Goal: Task Accomplishment & Management: Manage account settings

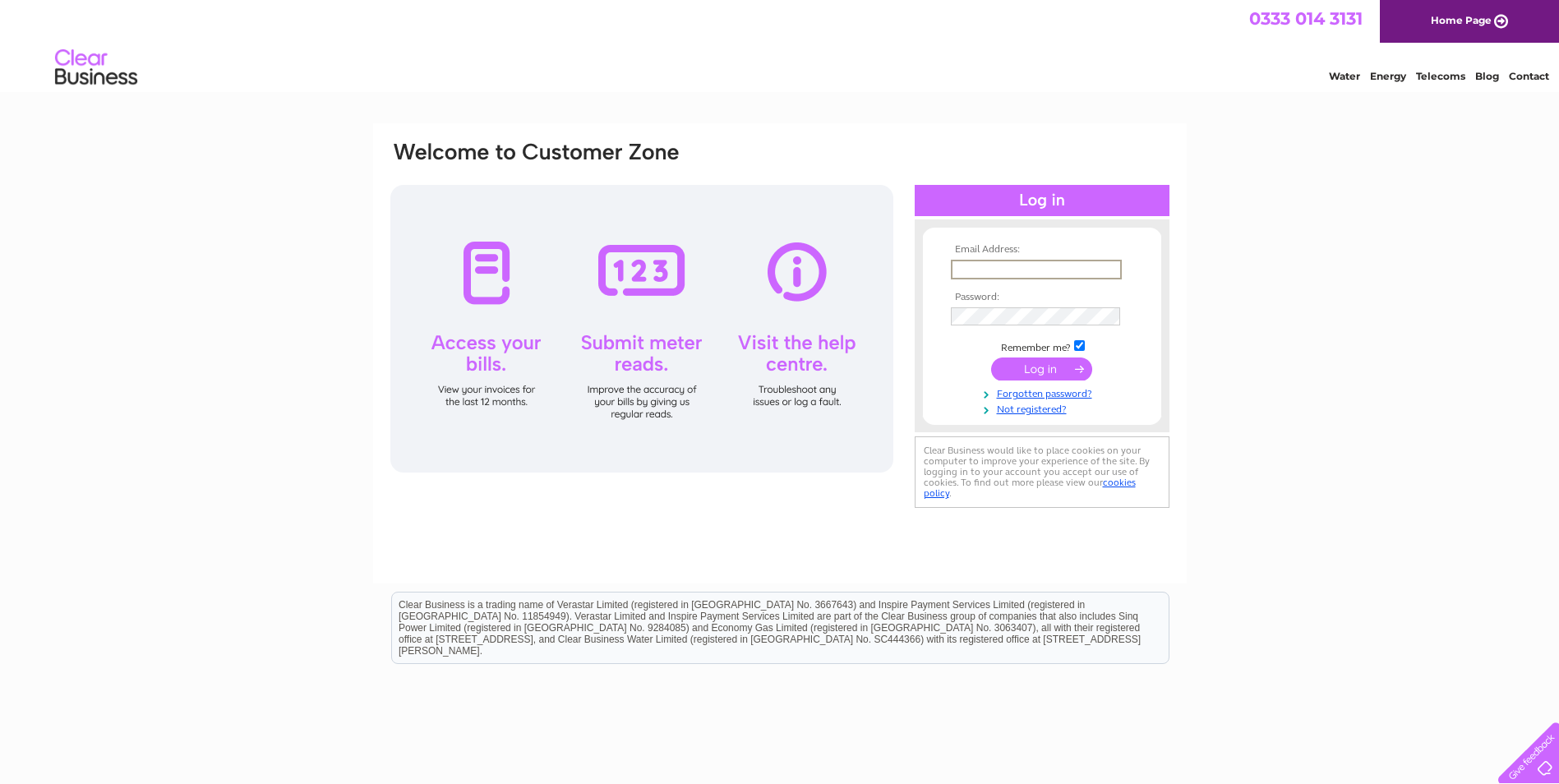
click at [990, 262] on input "text" at bounding box center [1036, 269] width 171 height 20
type input "accounts@candohire.com"
click at [991, 357] on input "submit" at bounding box center [1042, 368] width 101 height 23
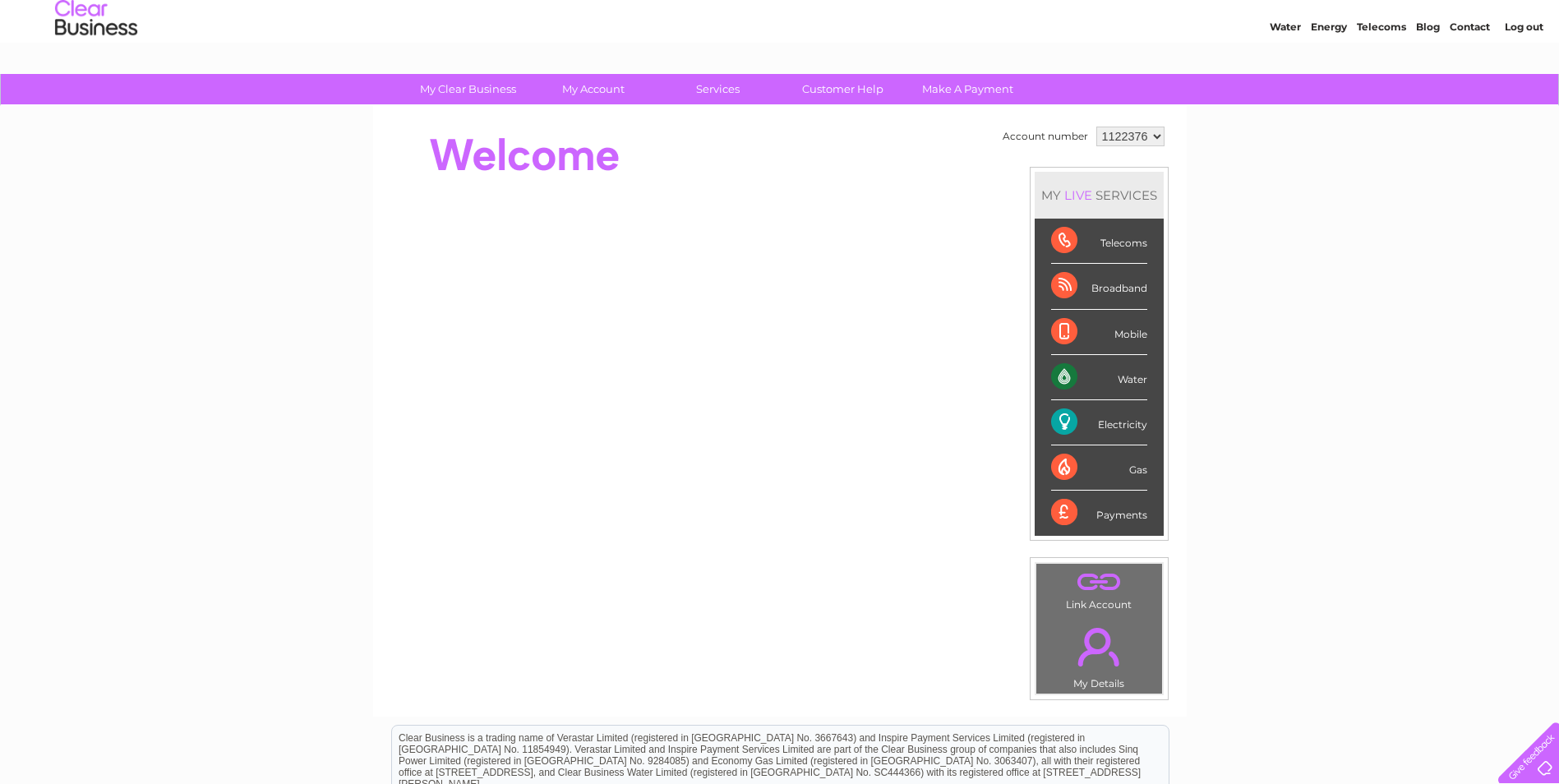
scroll to position [29, 0]
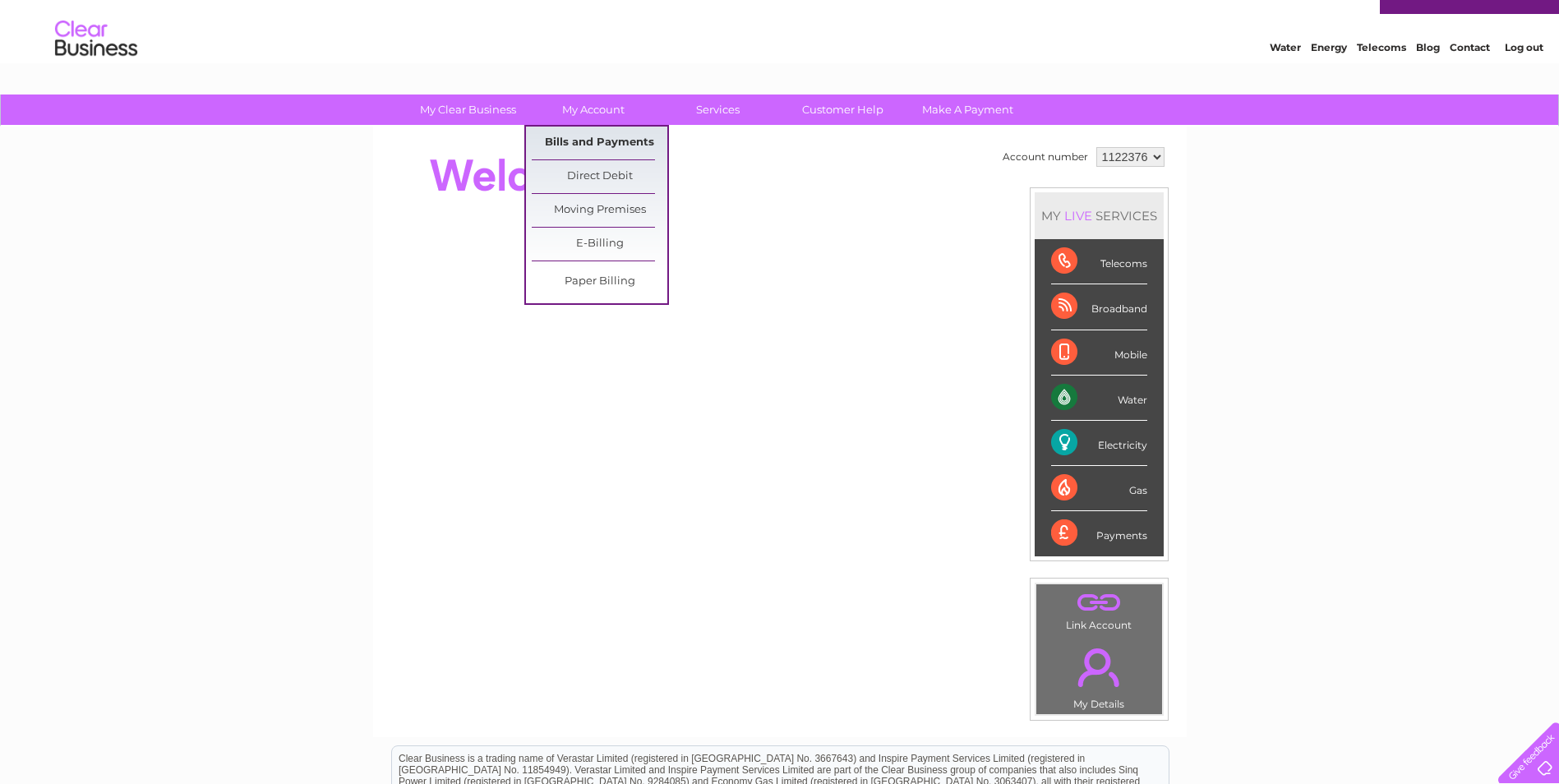
click at [586, 146] on link "Bills and Payments" at bounding box center [599, 143] width 136 height 33
click at [586, 141] on link "Bills and Payments" at bounding box center [599, 143] width 136 height 33
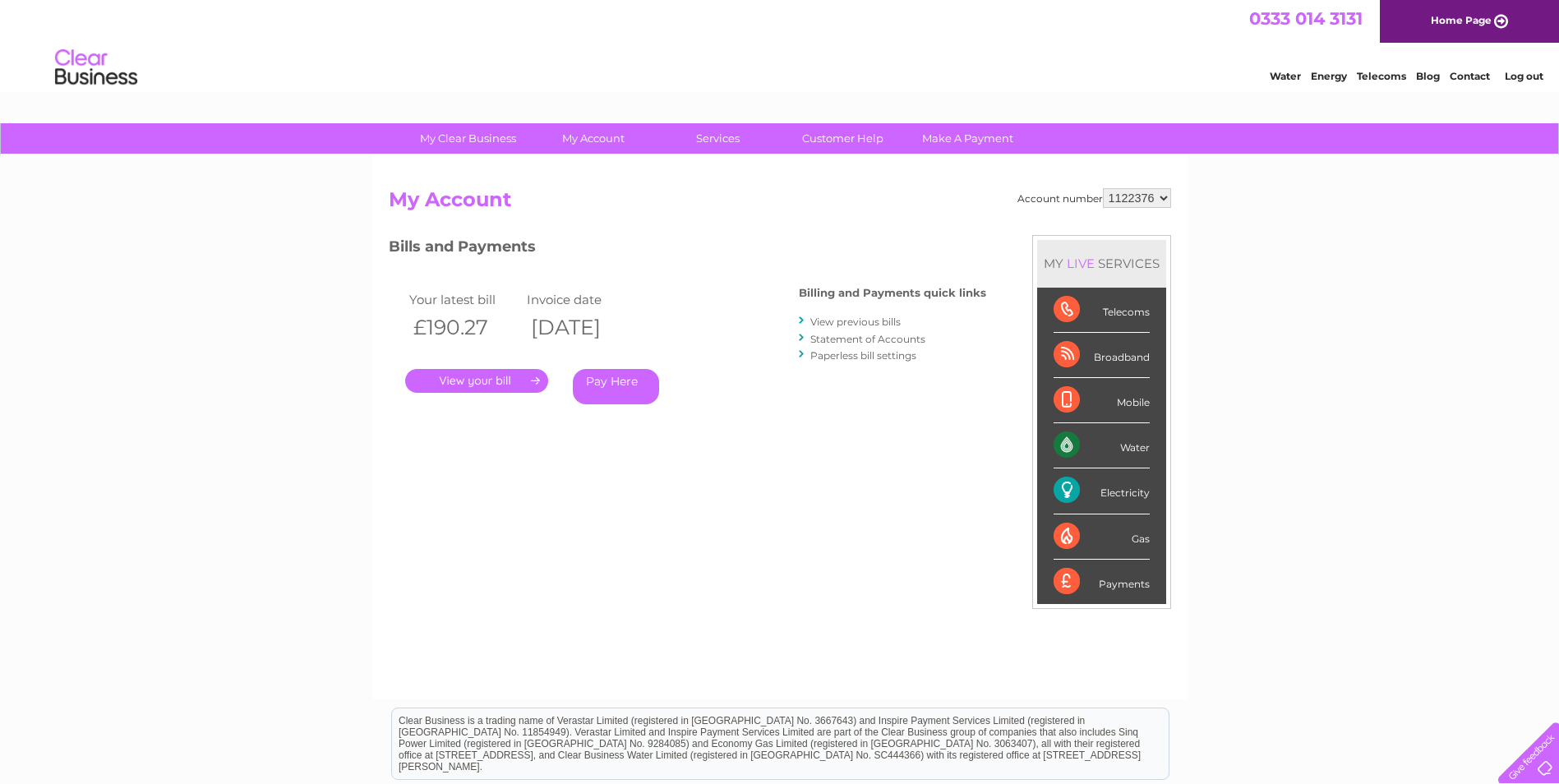
click at [485, 374] on link "." at bounding box center [476, 381] width 143 height 24
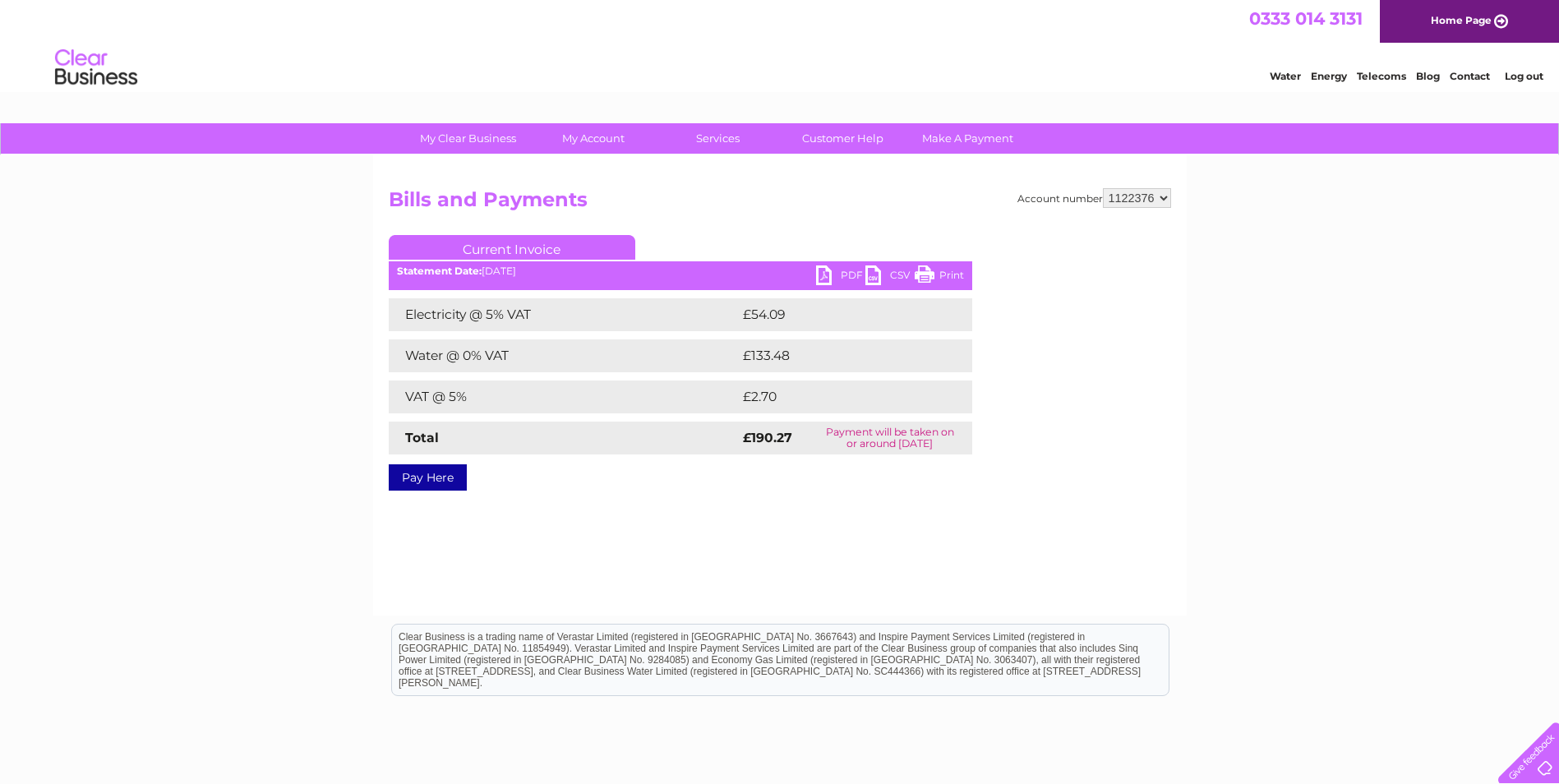
click at [827, 277] on link "PDF" at bounding box center [841, 277] width 50 height 24
click at [1511, 75] on link "Log out" at bounding box center [1523, 76] width 39 height 12
